Goal: Transaction & Acquisition: Purchase product/service

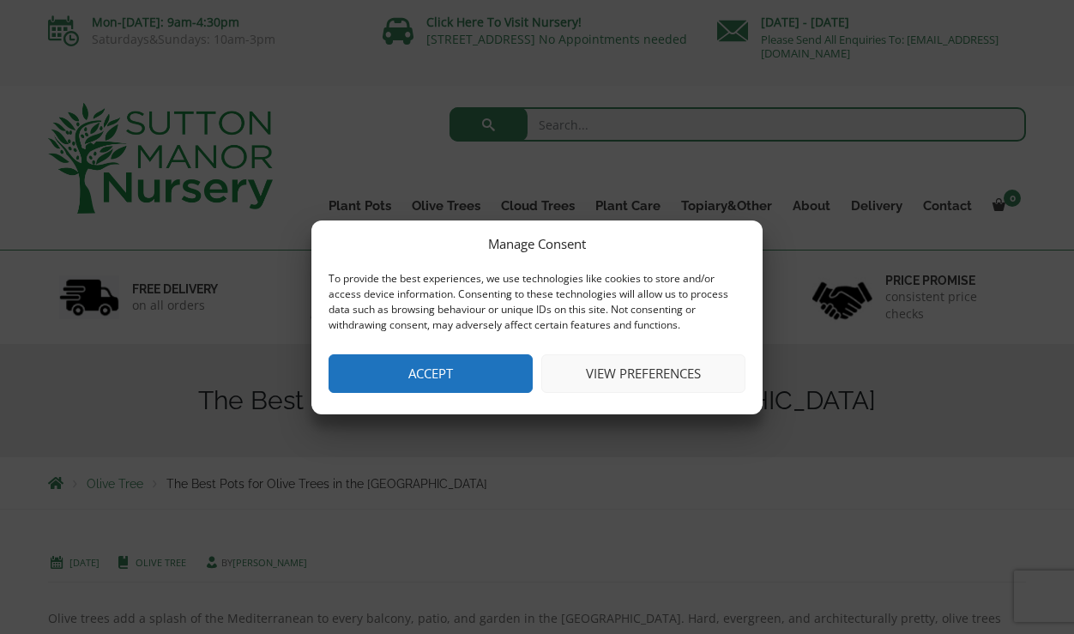
click at [392, 376] on button "Accept" at bounding box center [431, 373] width 204 height 39
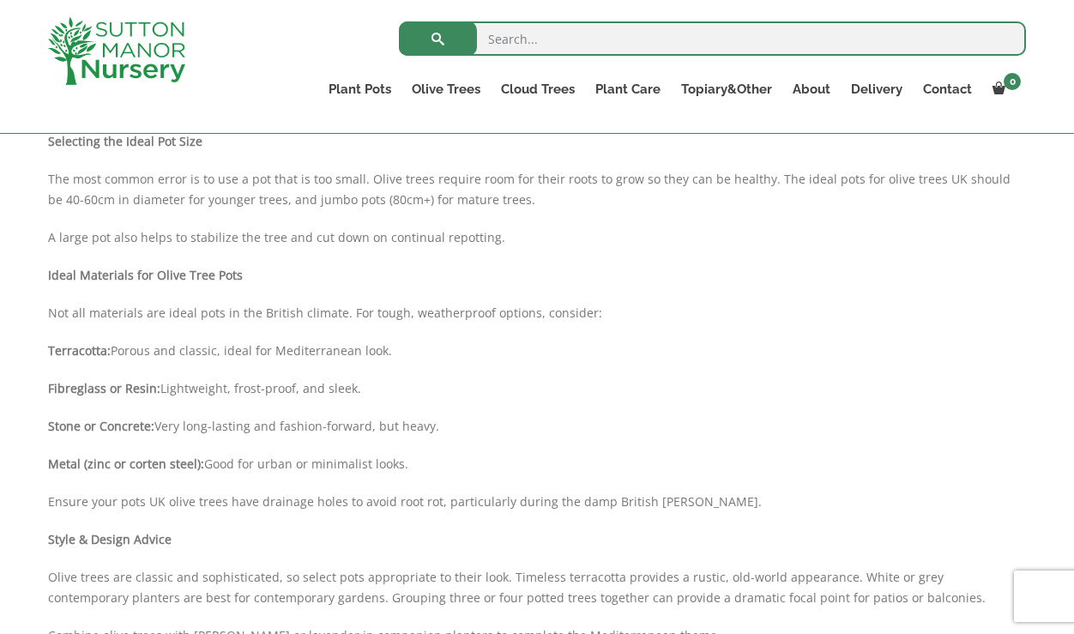
scroll to position [850, 0]
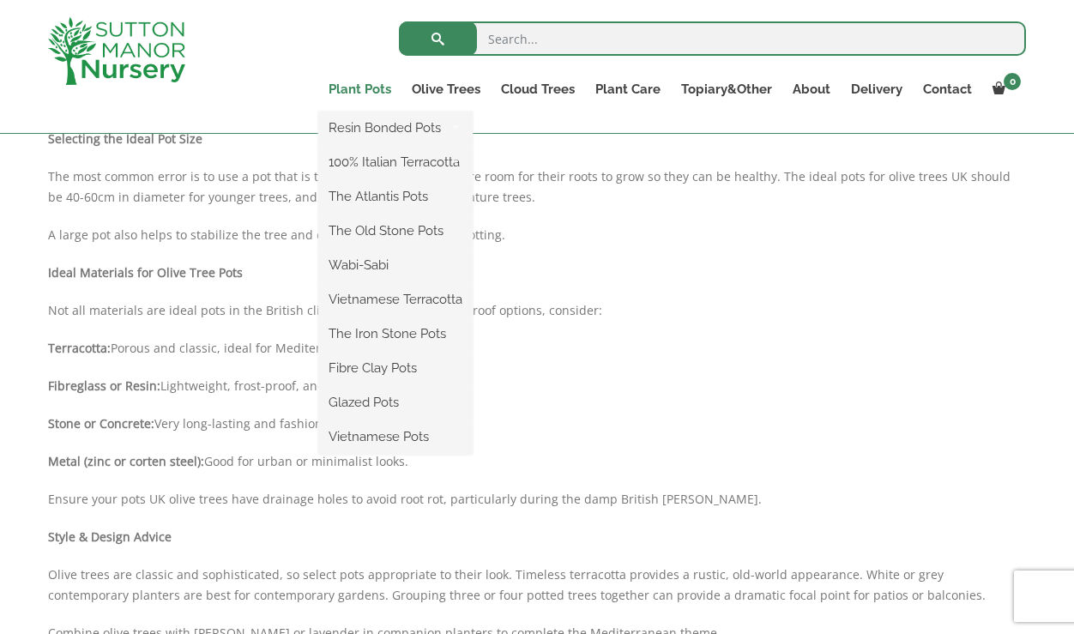
click at [357, 92] on link "Plant Pots" at bounding box center [359, 89] width 83 height 24
click at [365, 82] on link "Plant Pots" at bounding box center [359, 89] width 83 height 24
click at [352, 226] on link "The Old Stone Pots" at bounding box center [395, 231] width 154 height 26
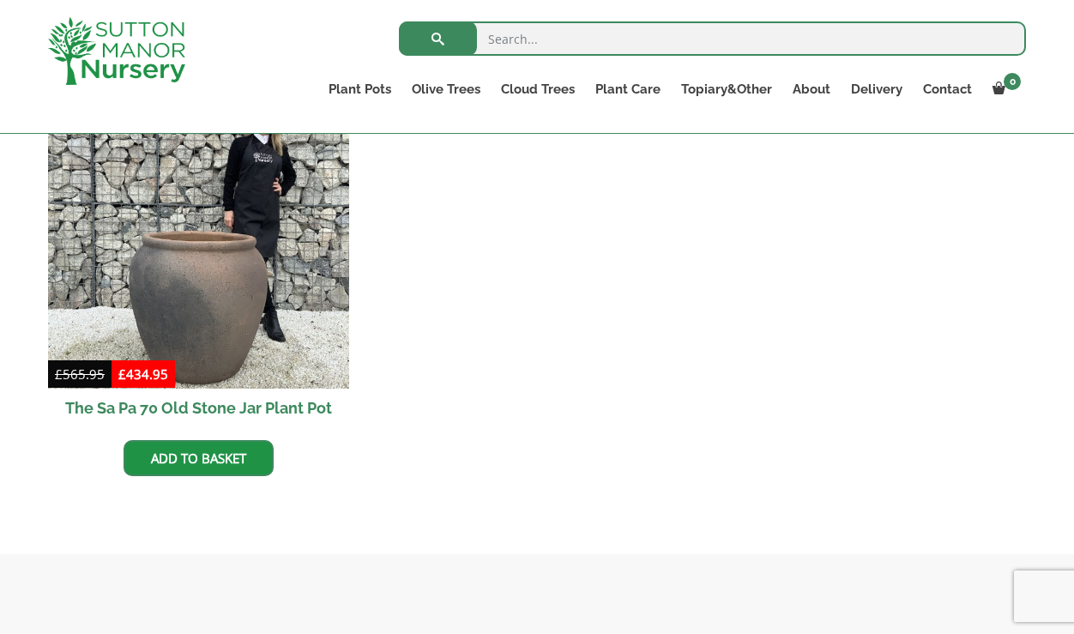
scroll to position [1528, 0]
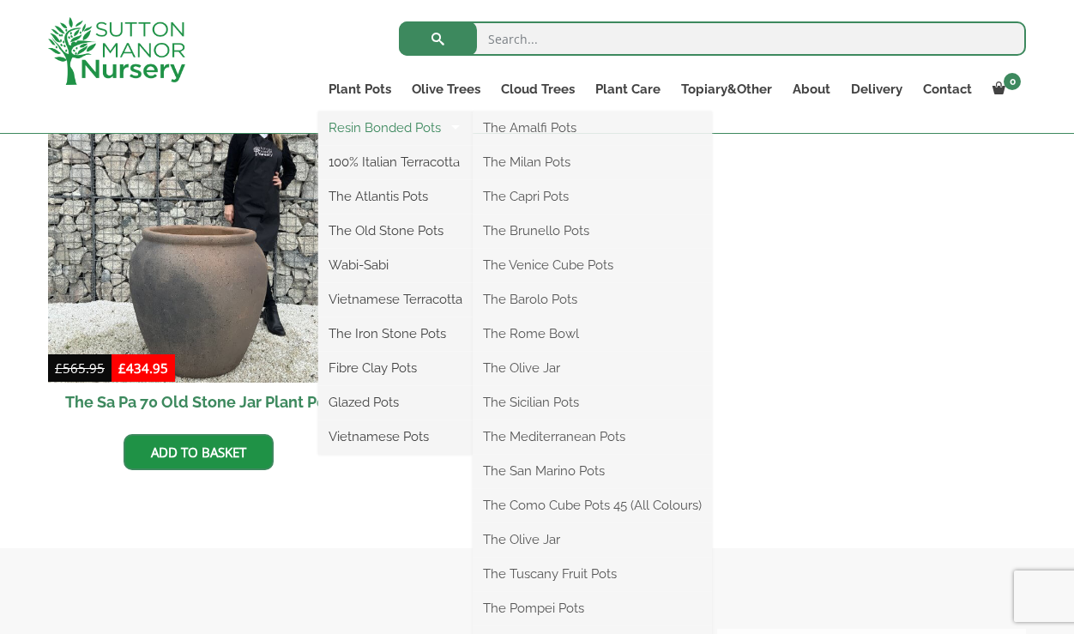
click at [355, 135] on link "Resin Bonded Pots" at bounding box center [395, 128] width 154 height 26
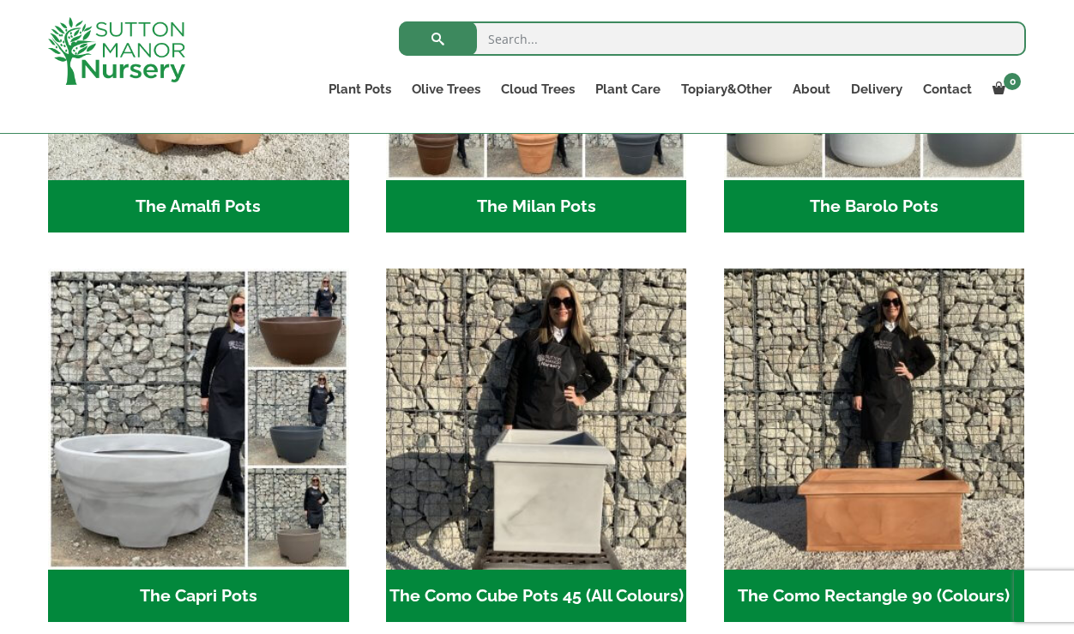
scroll to position [727, 0]
